Goal: Information Seeking & Learning: Learn about a topic

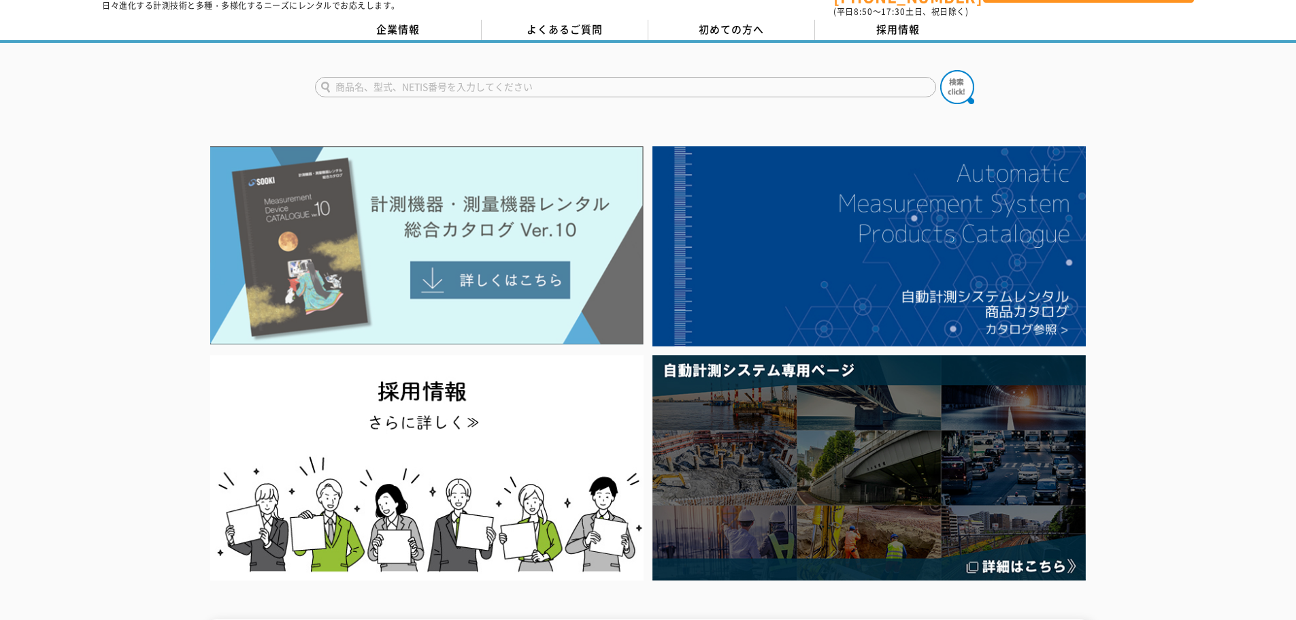
scroll to position [68, 0]
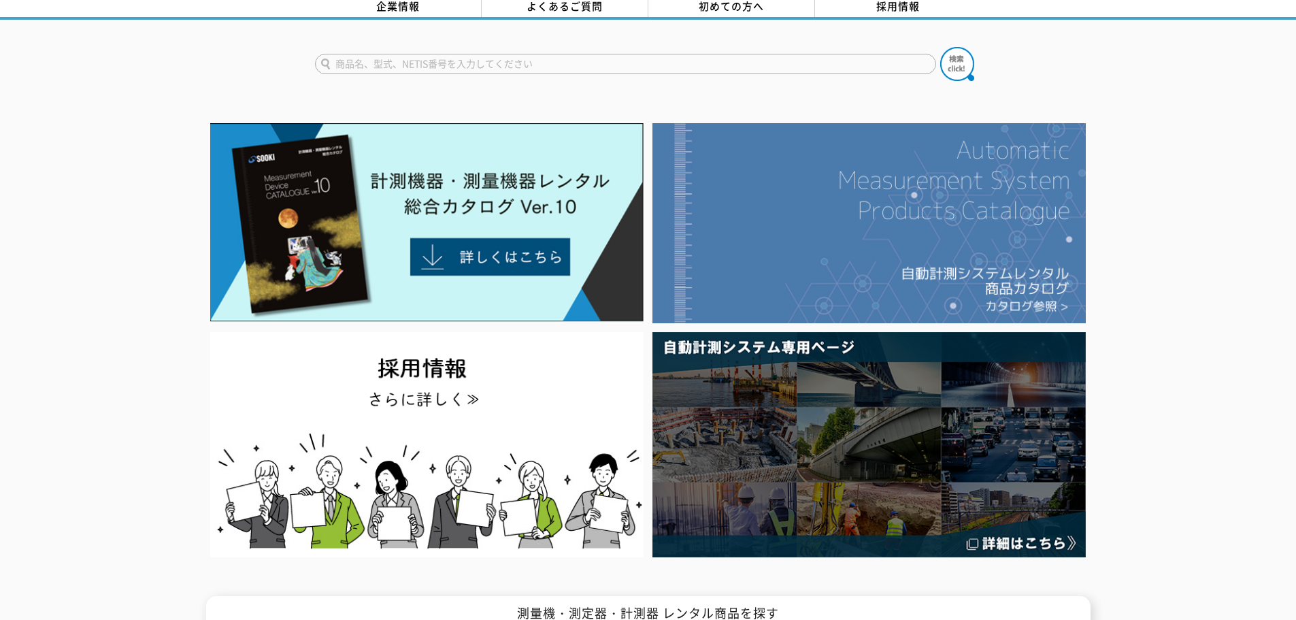
click at [798, 245] on img at bounding box center [868, 223] width 433 height 200
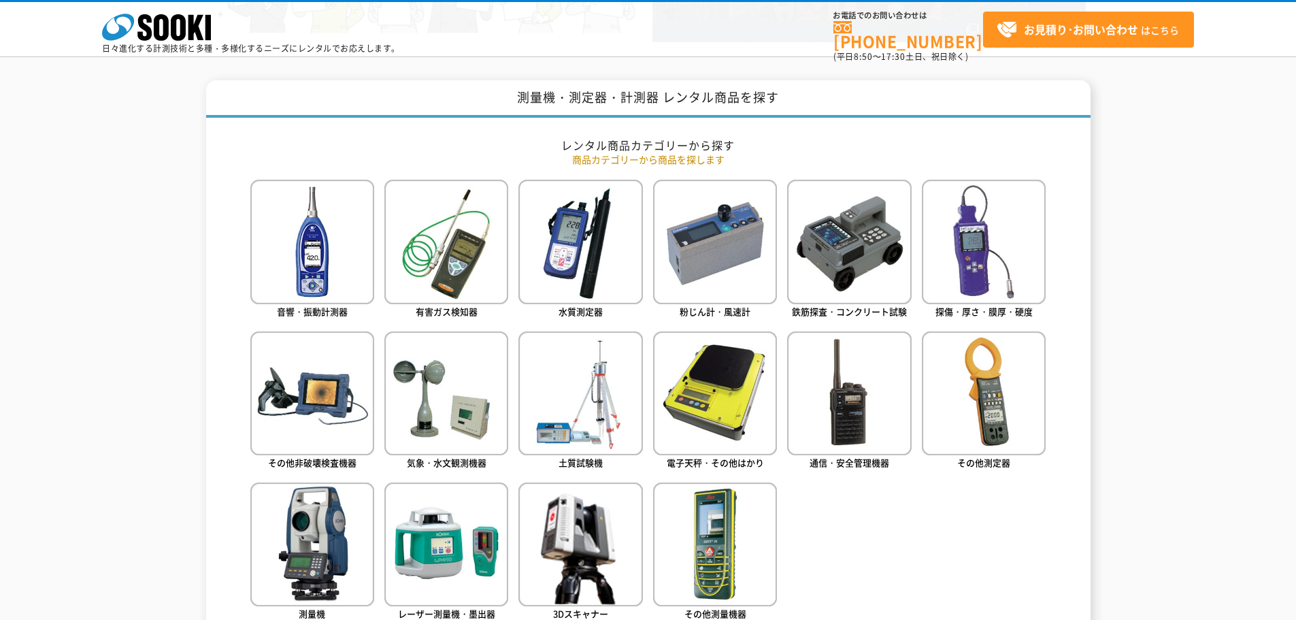
scroll to position [544, 0]
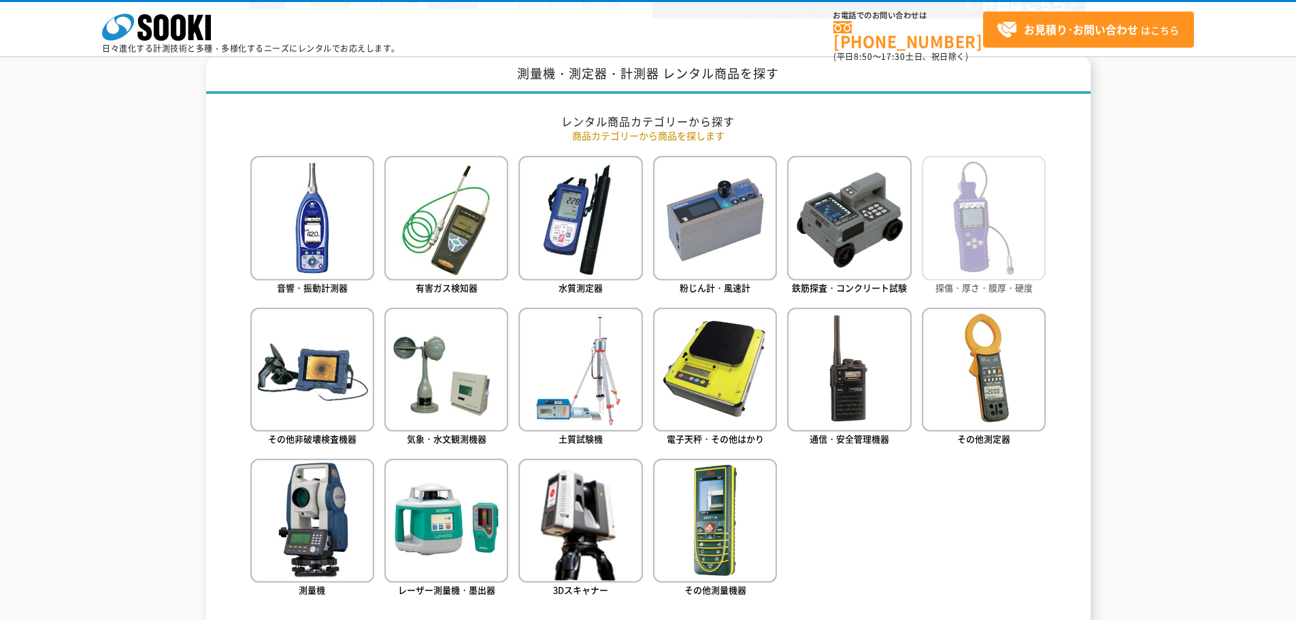
click at [1015, 230] on img at bounding box center [984, 218] width 124 height 124
drag, startPoint x: 230, startPoint y: 350, endPoint x: 227, endPoint y: 445, distance: 95.3
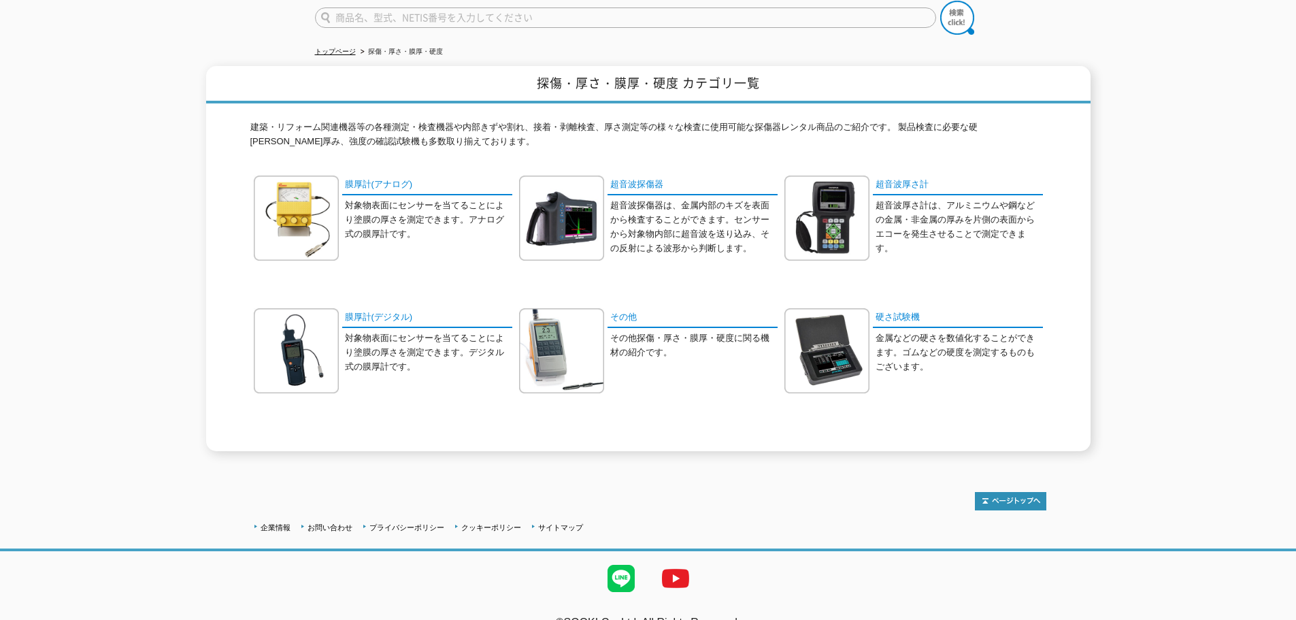
scroll to position [131, 0]
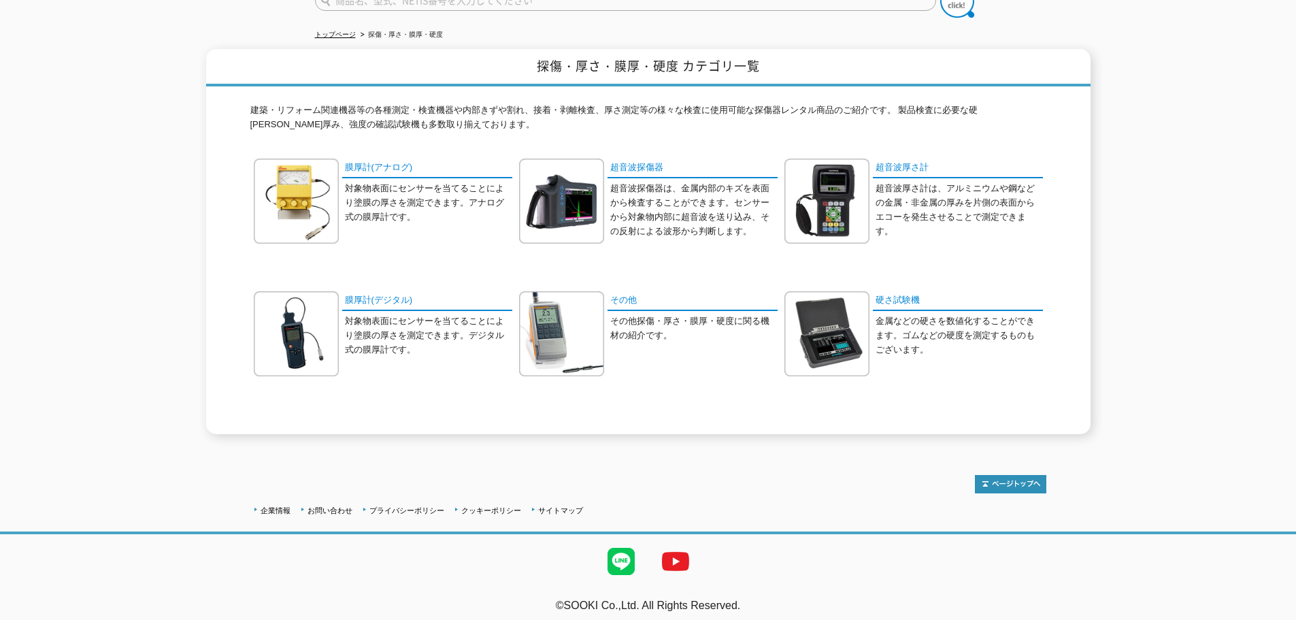
click at [352, 316] on p "対象物表面にセンサーを当てることにより塗膜の厚さを測定できます。デジタル式の膜厚計です。" at bounding box center [428, 335] width 167 height 42
click at [363, 294] on link "膜厚計(デジタル)" at bounding box center [427, 301] width 170 height 20
drag, startPoint x: 232, startPoint y: 320, endPoint x: 245, endPoint y: 418, distance: 98.8
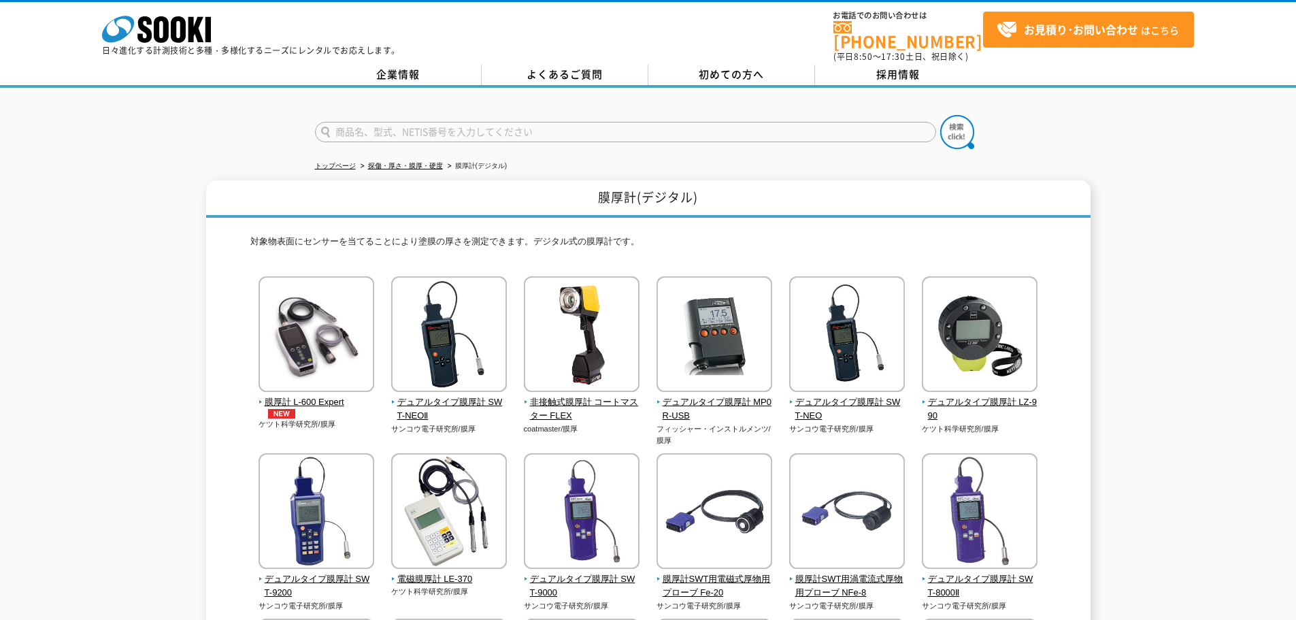
drag, startPoint x: 0, startPoint y: 0, endPoint x: 235, endPoint y: 351, distance: 422.2
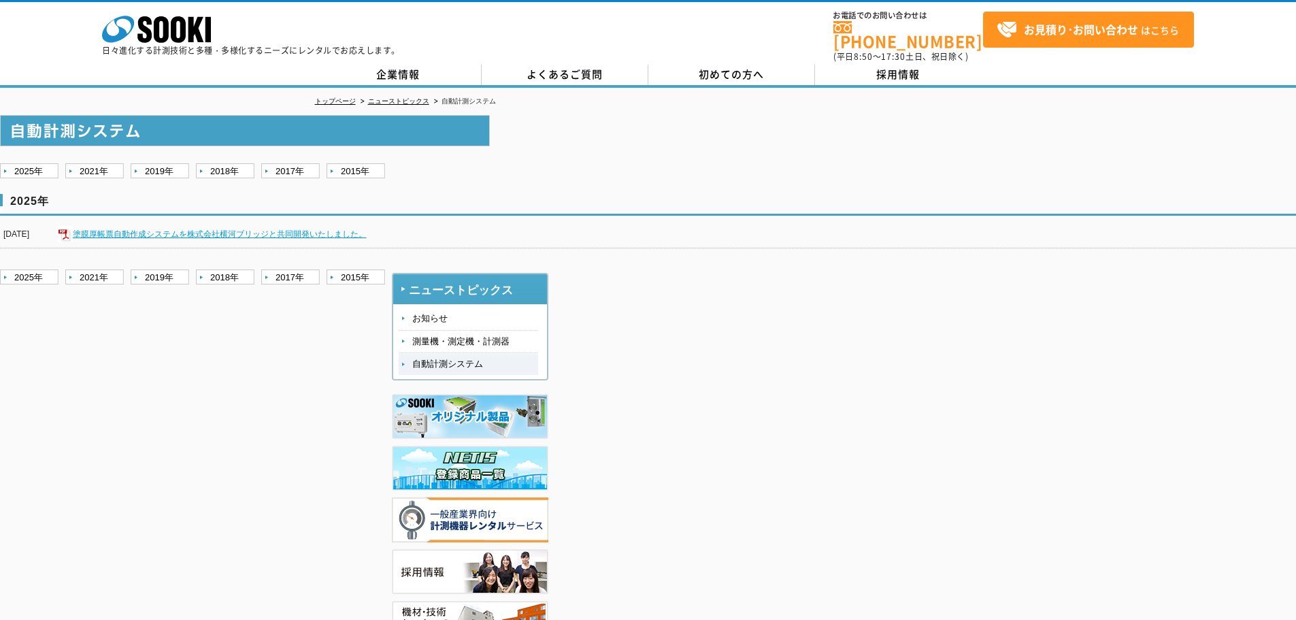
click at [200, 229] on link "塗膜厚帳票自動作成システムを株式会社横河ブリッジと共同開発いたしました。" at bounding box center [220, 234] width 294 height 10
click at [402, 65] on link "企業情報" at bounding box center [398, 75] width 167 height 20
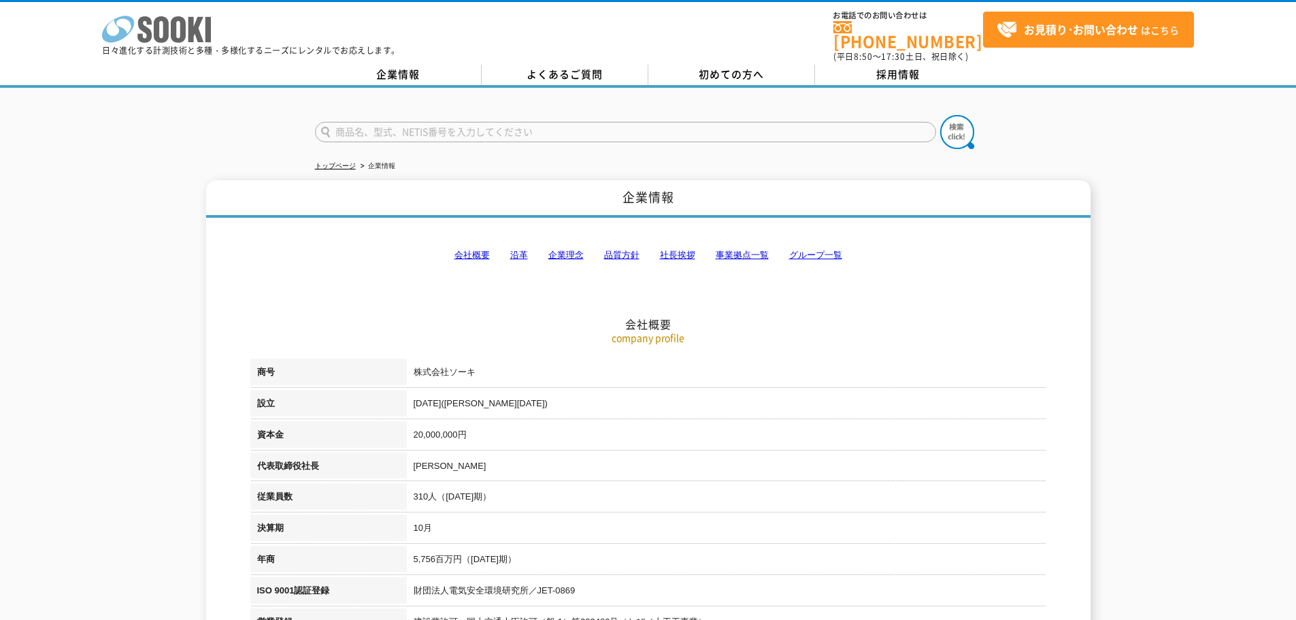
click at [160, 24] on icon "株式会社 ソーキ" at bounding box center [156, 29] width 109 height 27
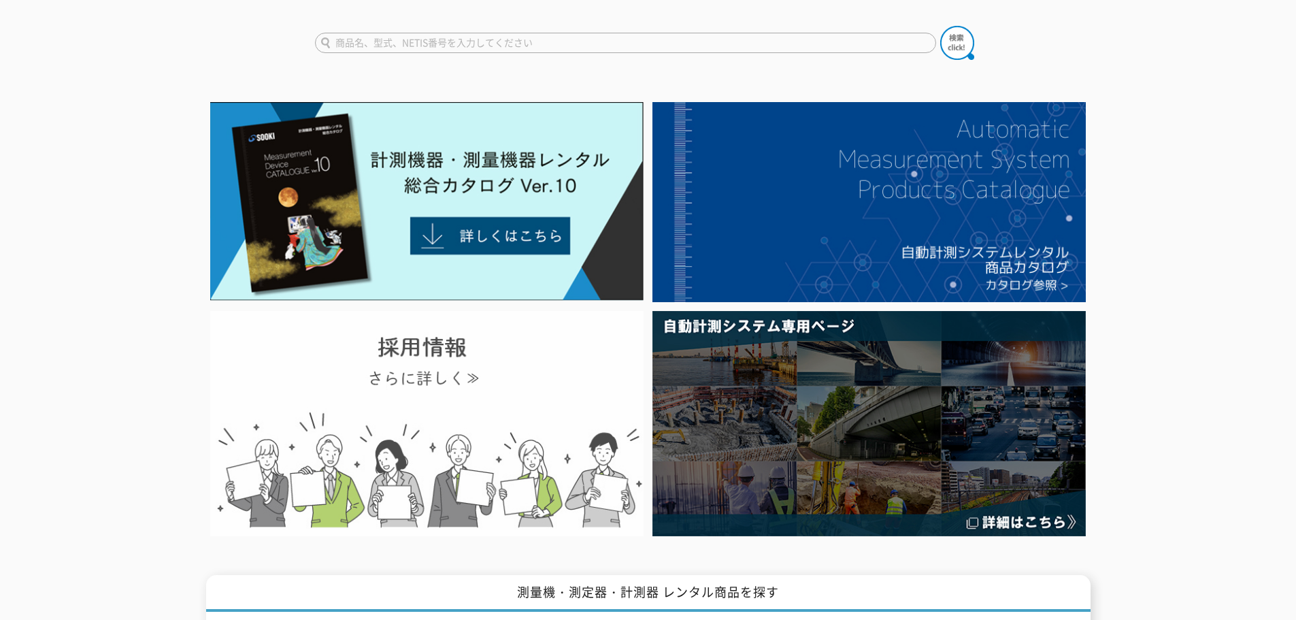
scroll to position [68, 0]
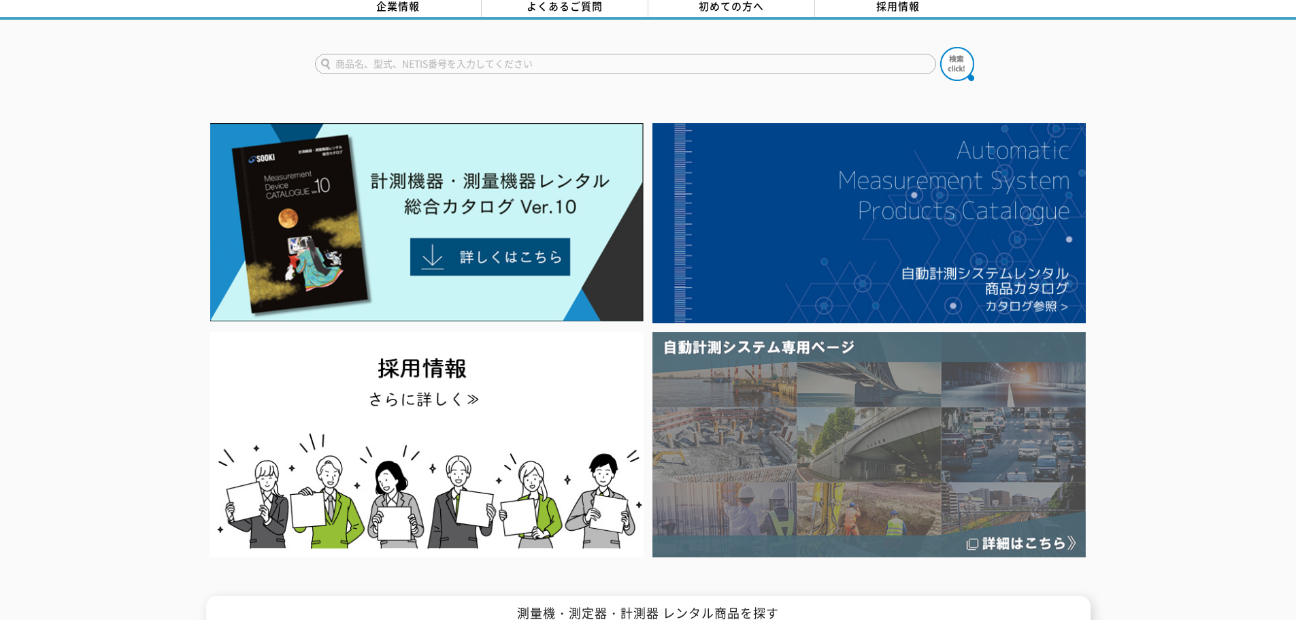
click at [772, 414] on img at bounding box center [868, 444] width 433 height 225
